Goal: Browse casually: Explore the website without a specific task or goal

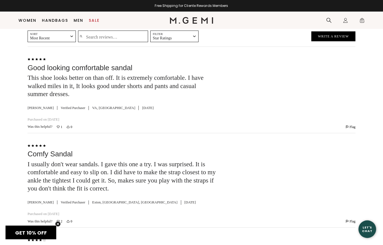
scroll to position [947, 0]
click at [90, 22] on link "Sale" at bounding box center [94, 20] width 11 height 4
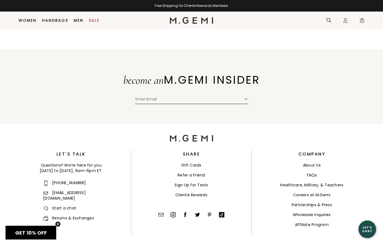
scroll to position [5395, 0]
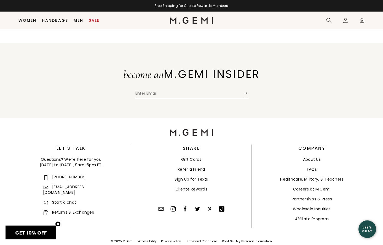
click at [47, 22] on link "Handbags" at bounding box center [55, 20] width 26 height 4
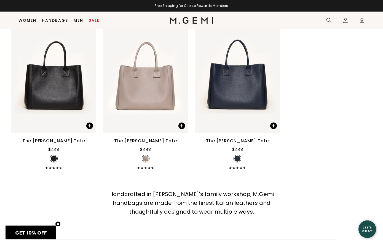
scroll to position [1416, 0]
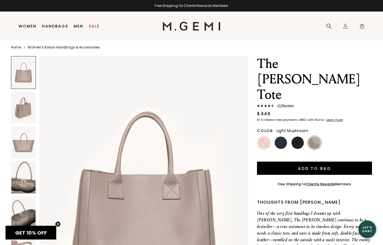
click at [19, 106] on img at bounding box center [23, 107] width 24 height 32
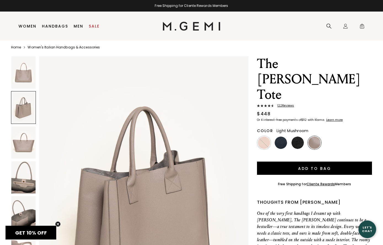
click at [23, 130] on img at bounding box center [23, 142] width 24 height 32
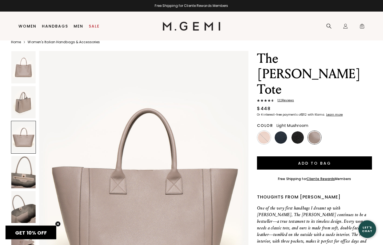
scroll to position [10, 0]
click at [23, 169] on img at bounding box center [23, 172] width 24 height 32
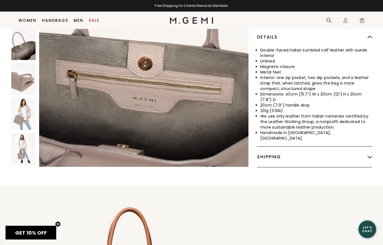
scroll to position [236, 0]
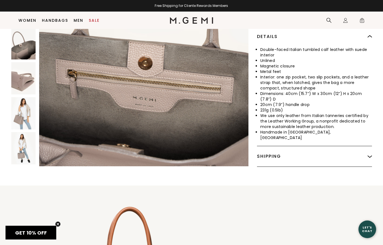
click at [18, 133] on img at bounding box center [23, 149] width 24 height 32
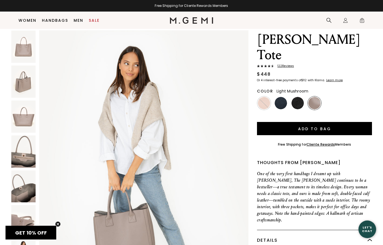
scroll to position [33, 0]
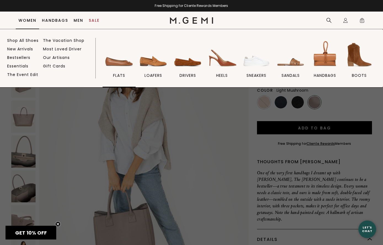
click at [110, 69] on img at bounding box center [119, 54] width 31 height 31
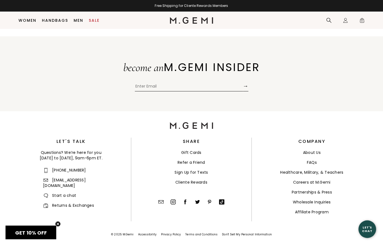
scroll to position [3138, 0]
